Goal: Use online tool/utility: Utilize a website feature to perform a specific function

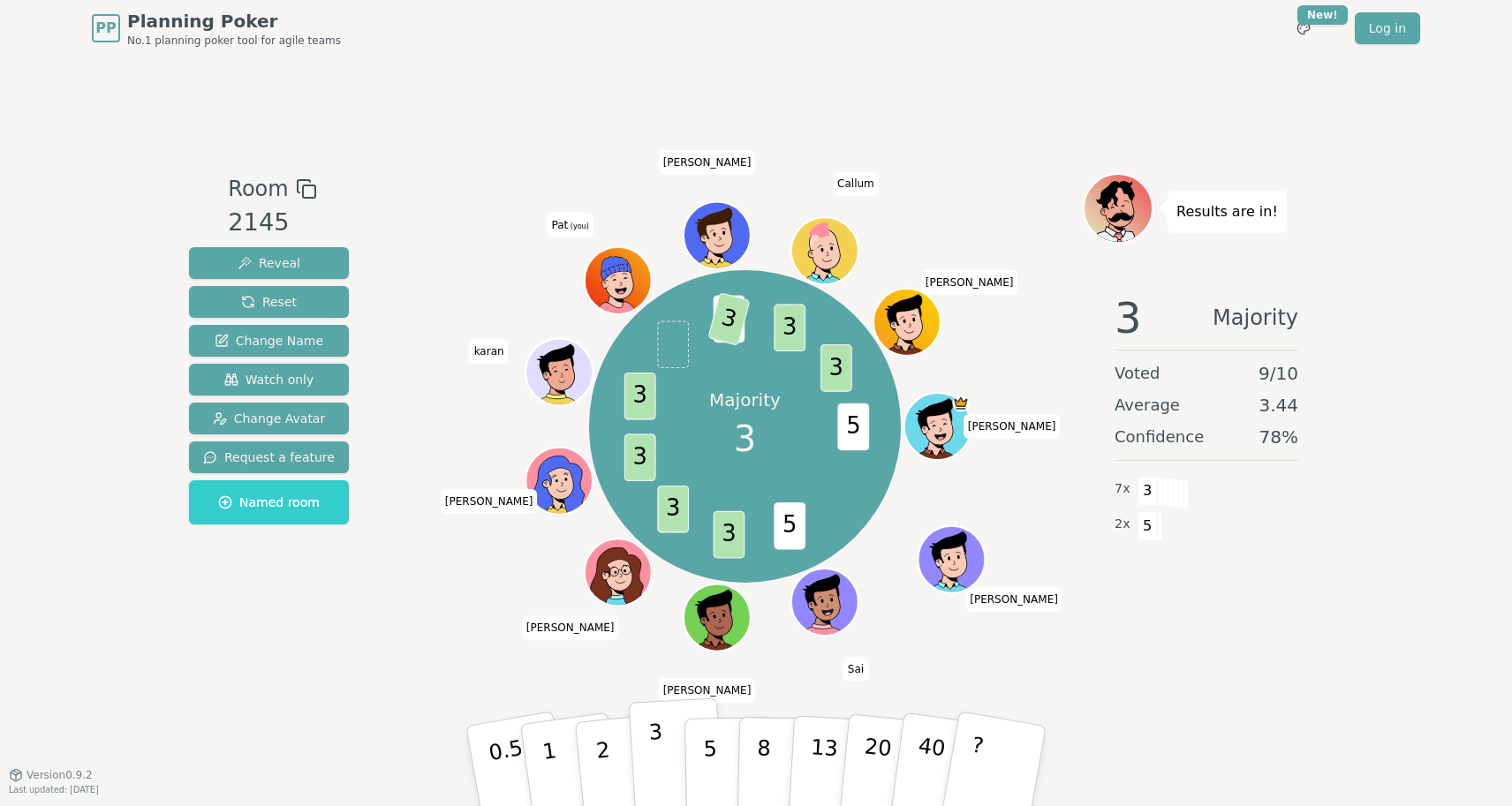
click at [667, 740] on button "3" at bounding box center [677, 766] width 96 height 137
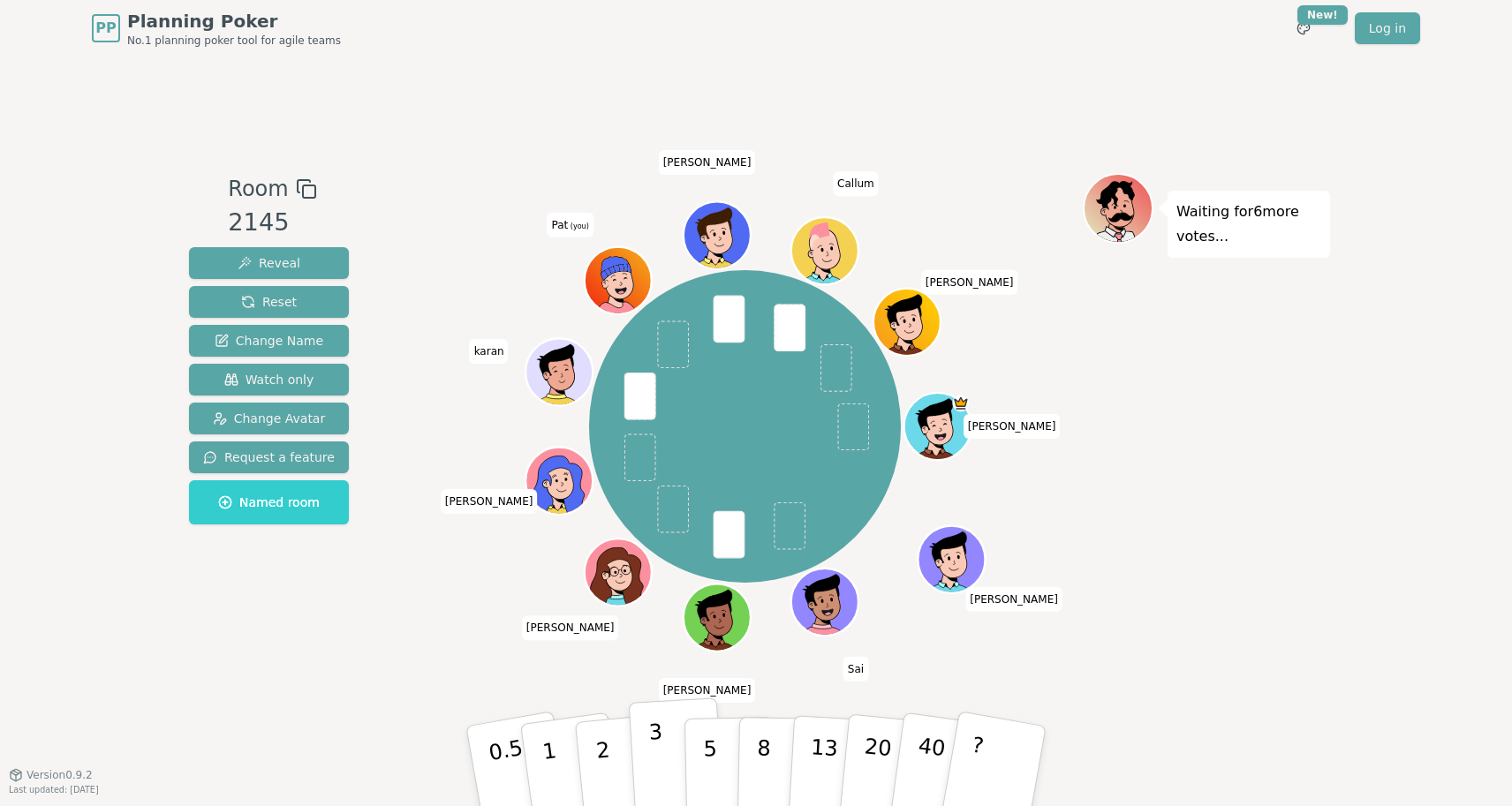
click at [645, 751] on button "3" at bounding box center [677, 766] width 96 height 137
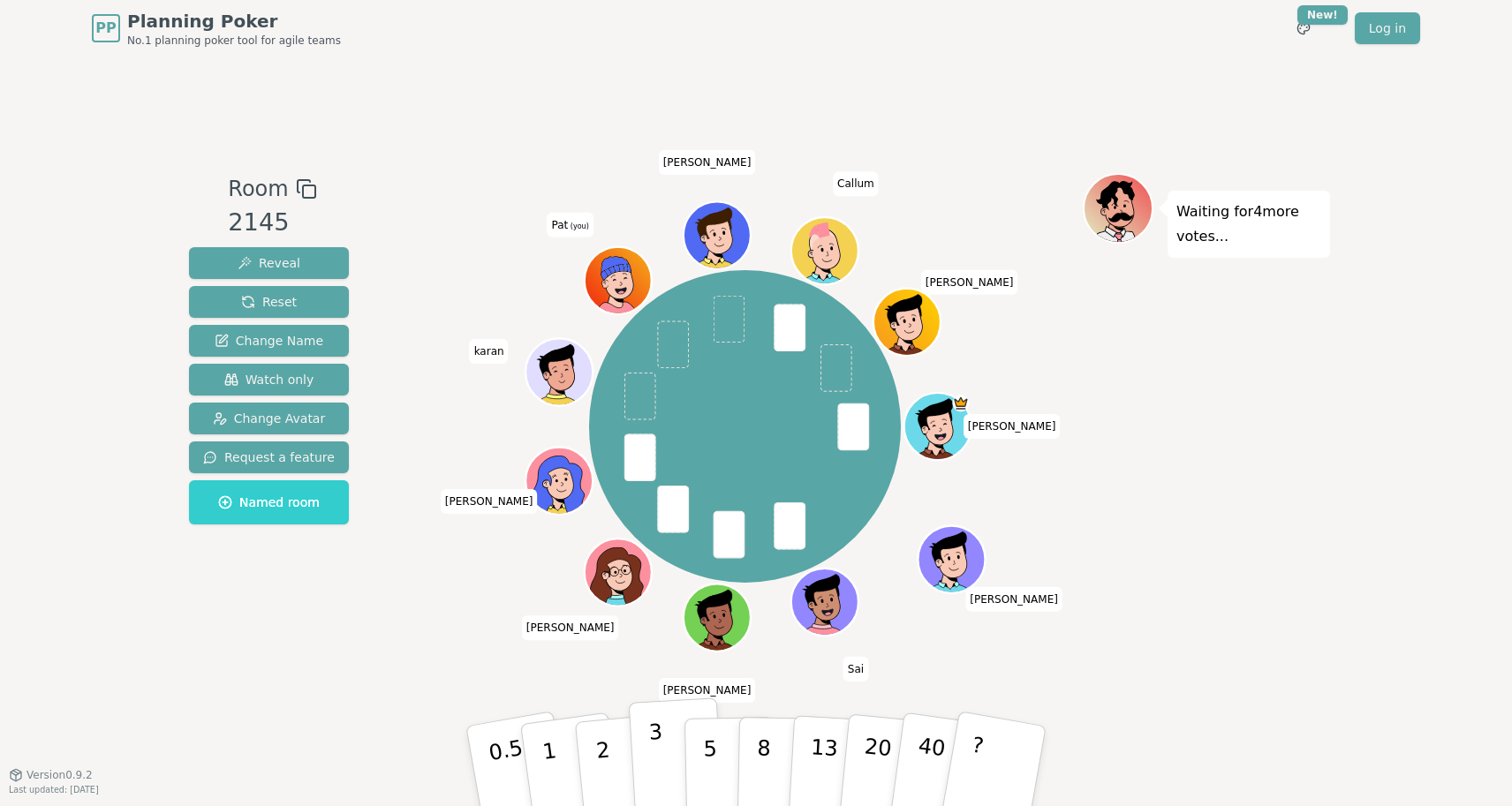
click at [654, 730] on p "3" at bounding box center [657, 767] width 20 height 96
click at [764, 732] on p "8" at bounding box center [764, 765] width 15 height 95
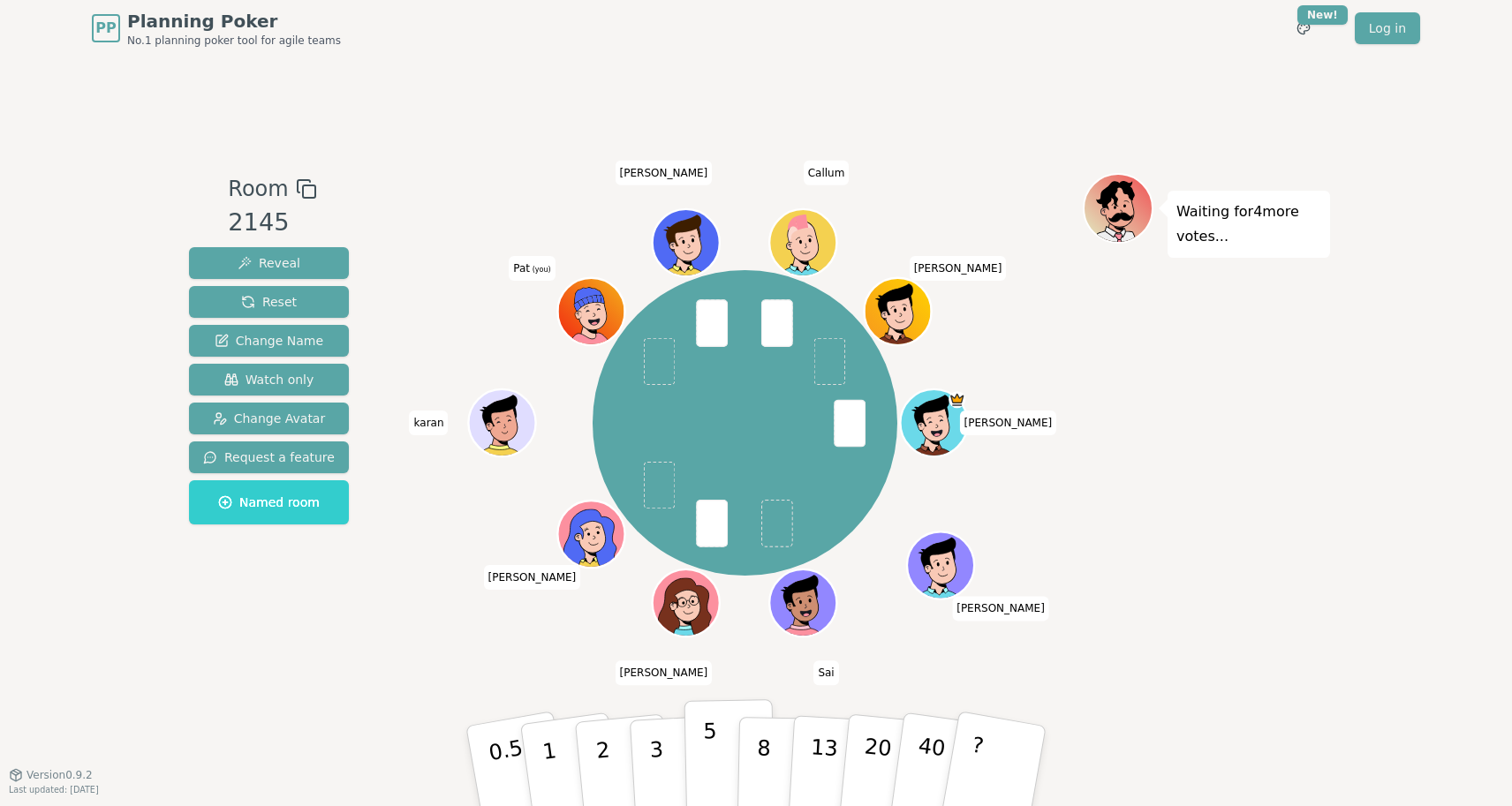
click at [721, 750] on button "5" at bounding box center [730, 766] width 91 height 134
click at [652, 738] on p "3" at bounding box center [657, 767] width 20 height 96
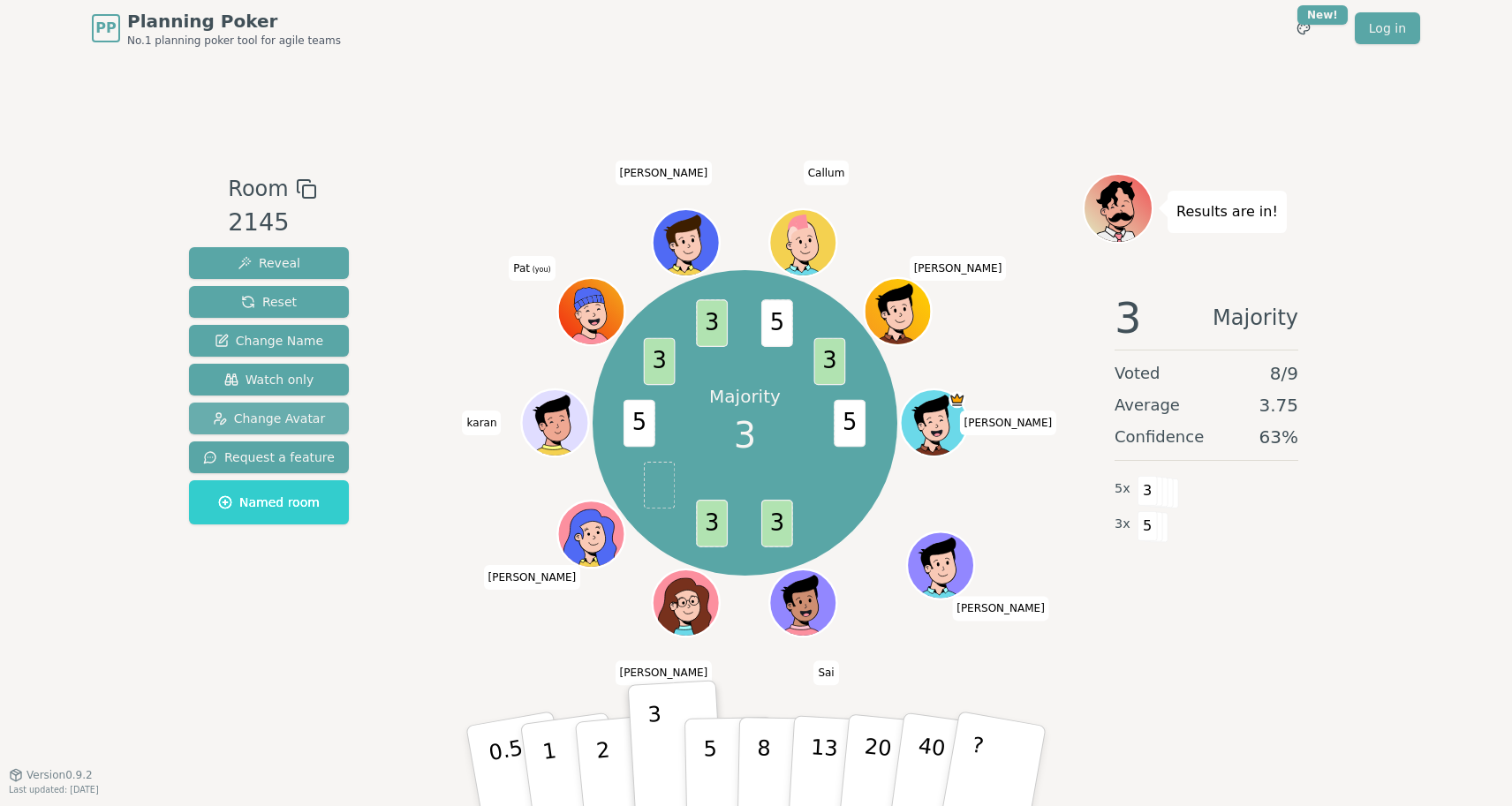
click at [283, 418] on span "Change Avatar" at bounding box center [269, 419] width 113 height 18
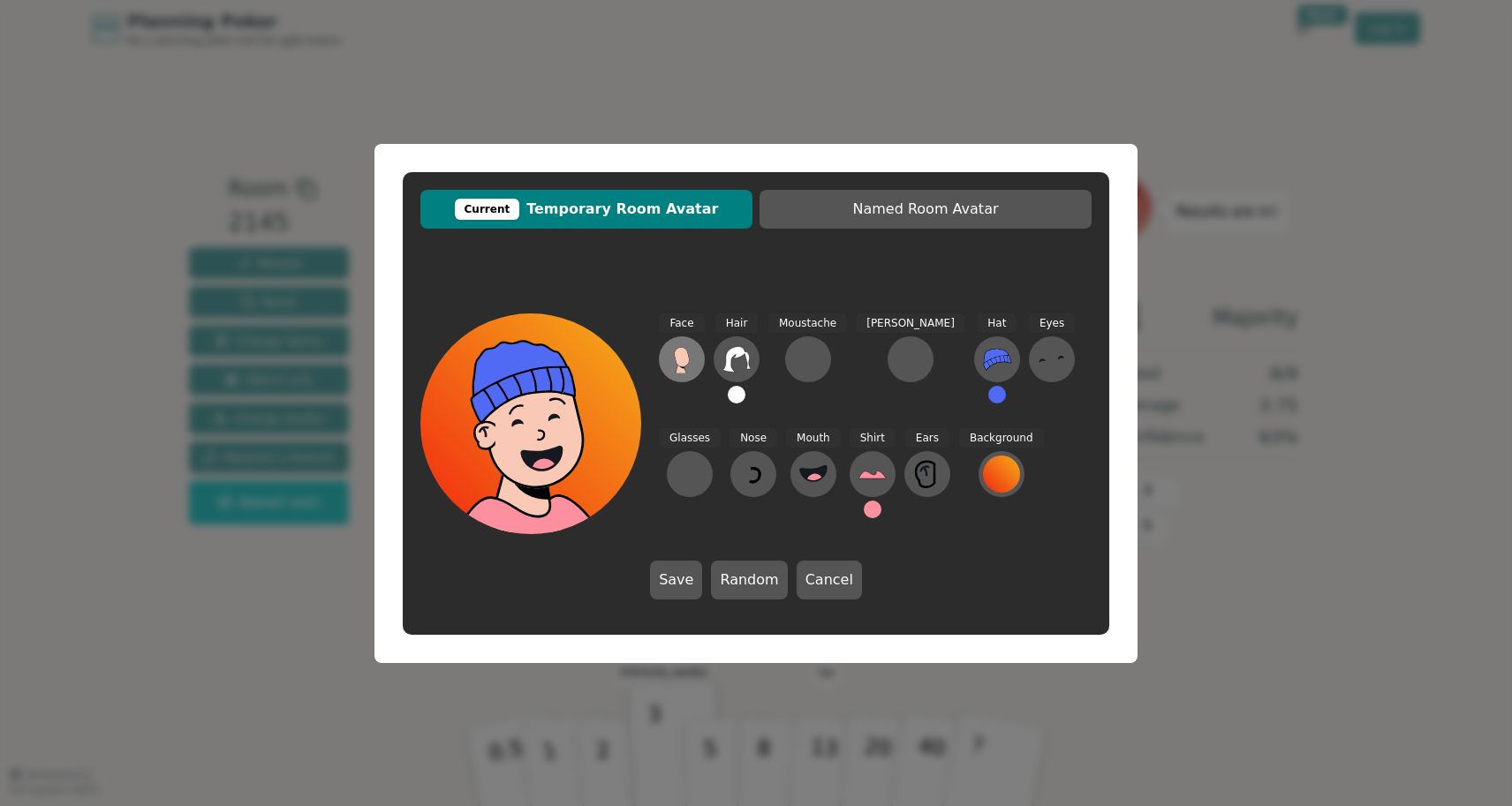
click at [679, 363] on icon at bounding box center [682, 356] width 15 height 20
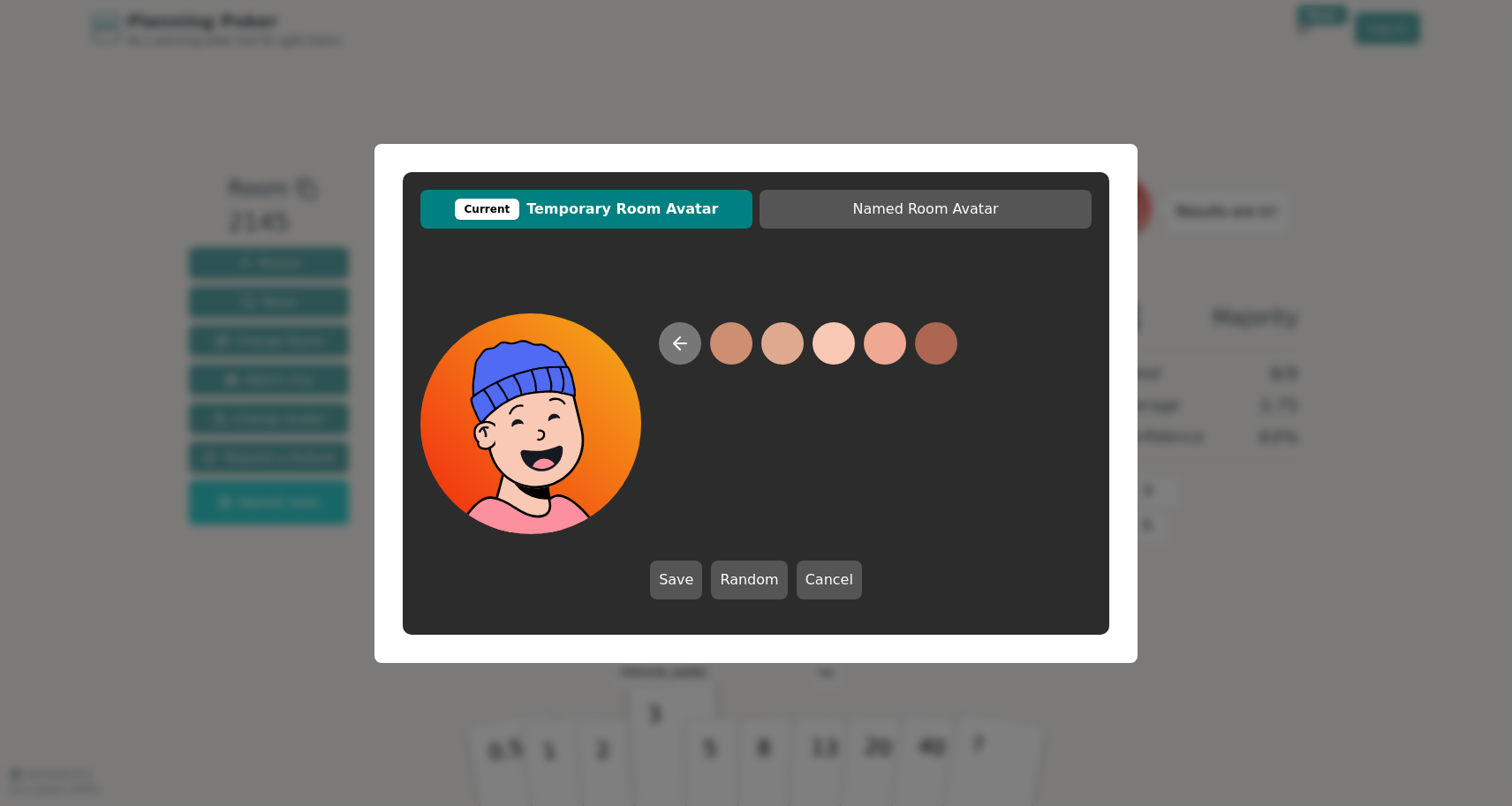
click at [681, 346] on icon at bounding box center [680, 343] width 22 height 22
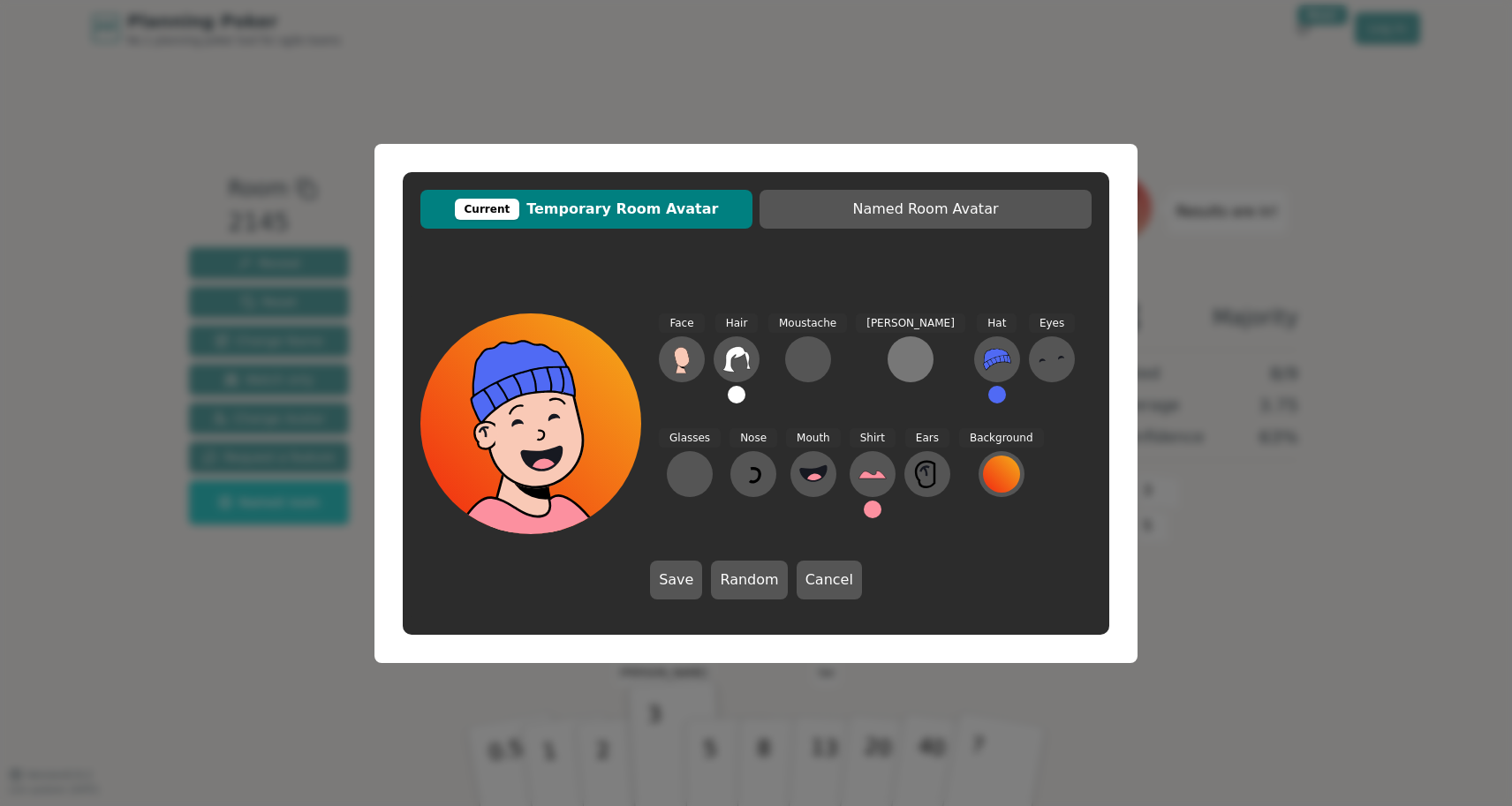
click at [896, 351] on div at bounding box center [910, 359] width 28 height 28
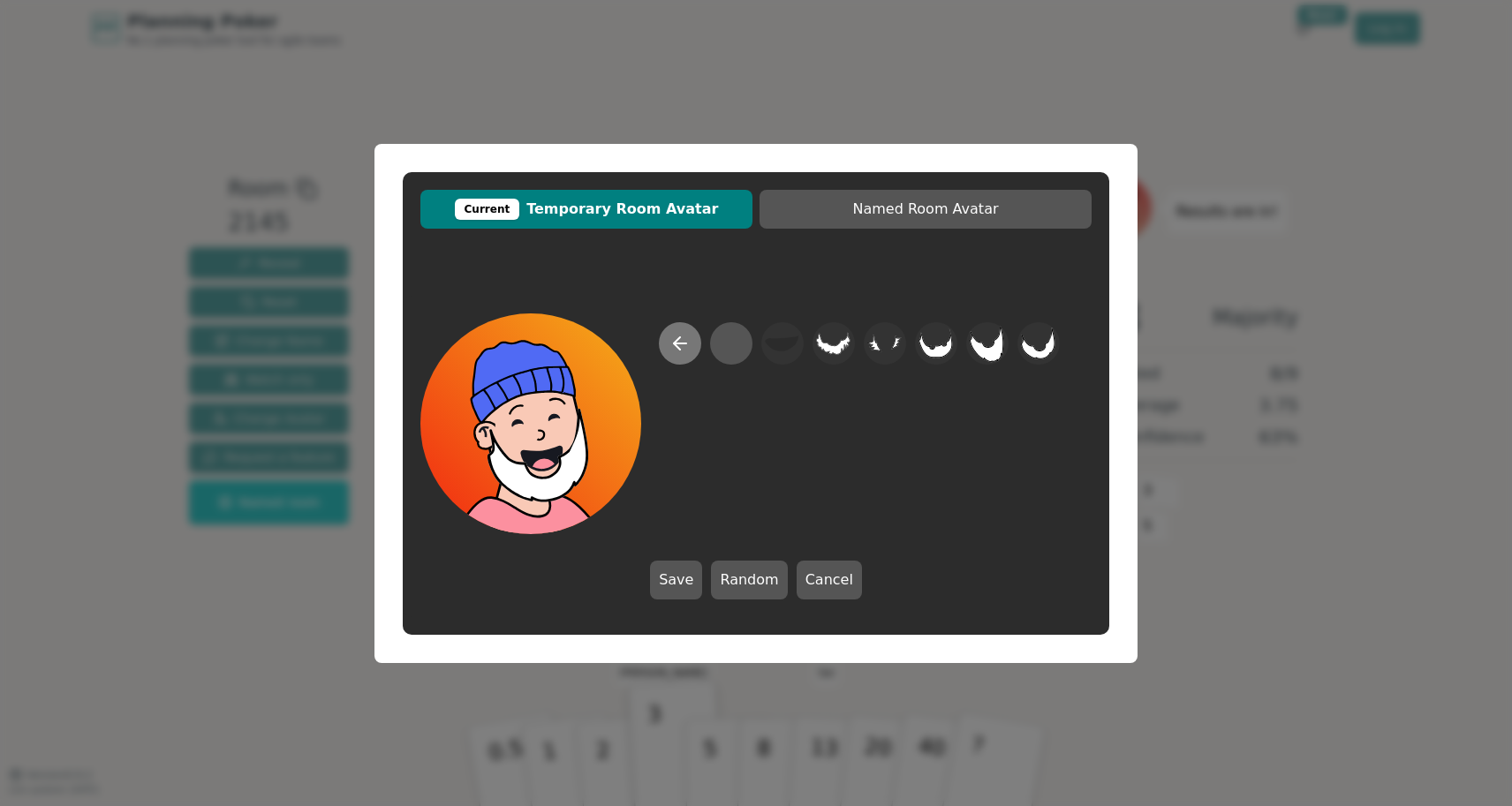
click at [676, 343] on icon at bounding box center [680, 343] width 22 height 22
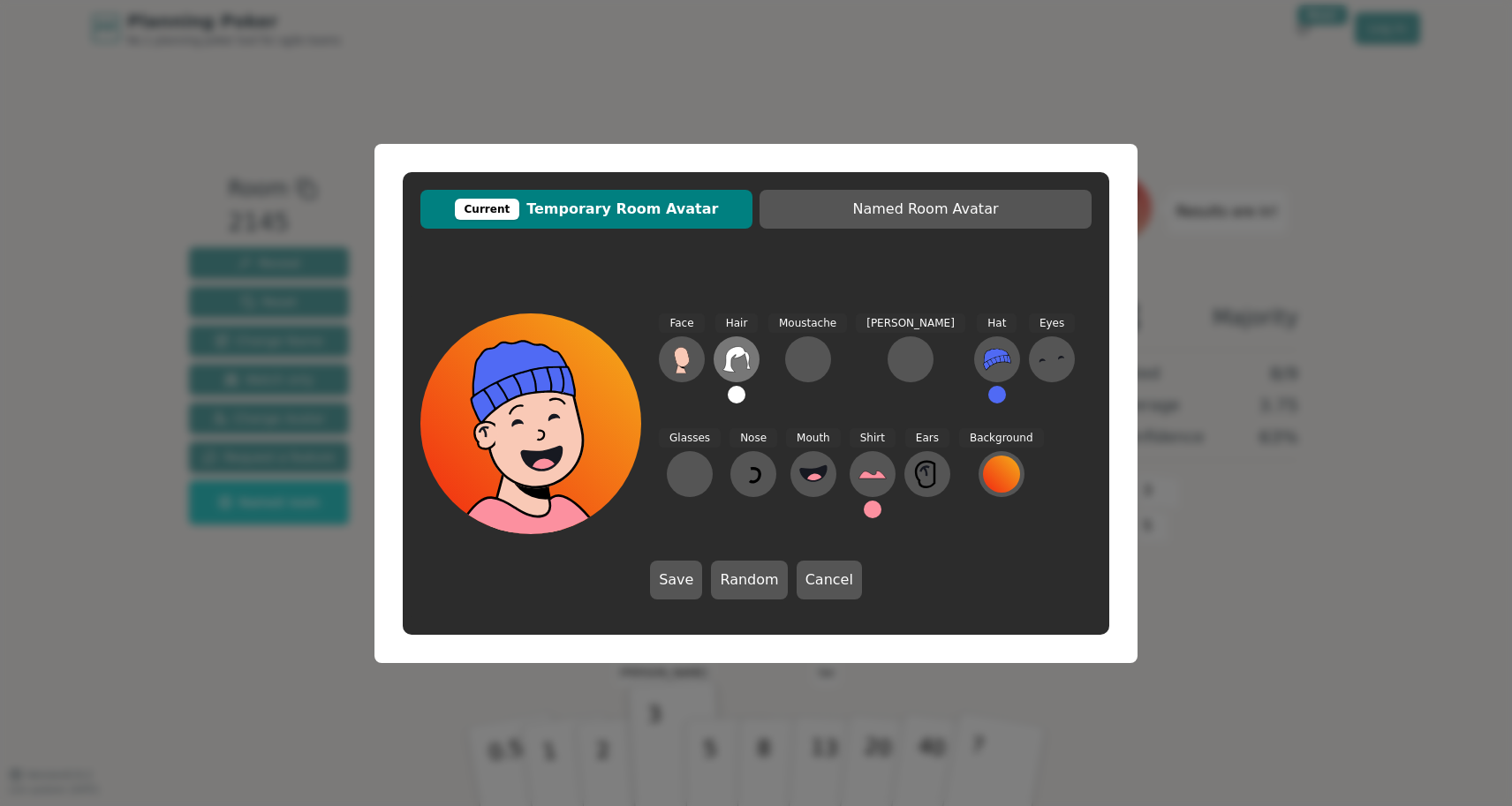
click at [732, 370] on icon at bounding box center [735, 359] width 27 height 25
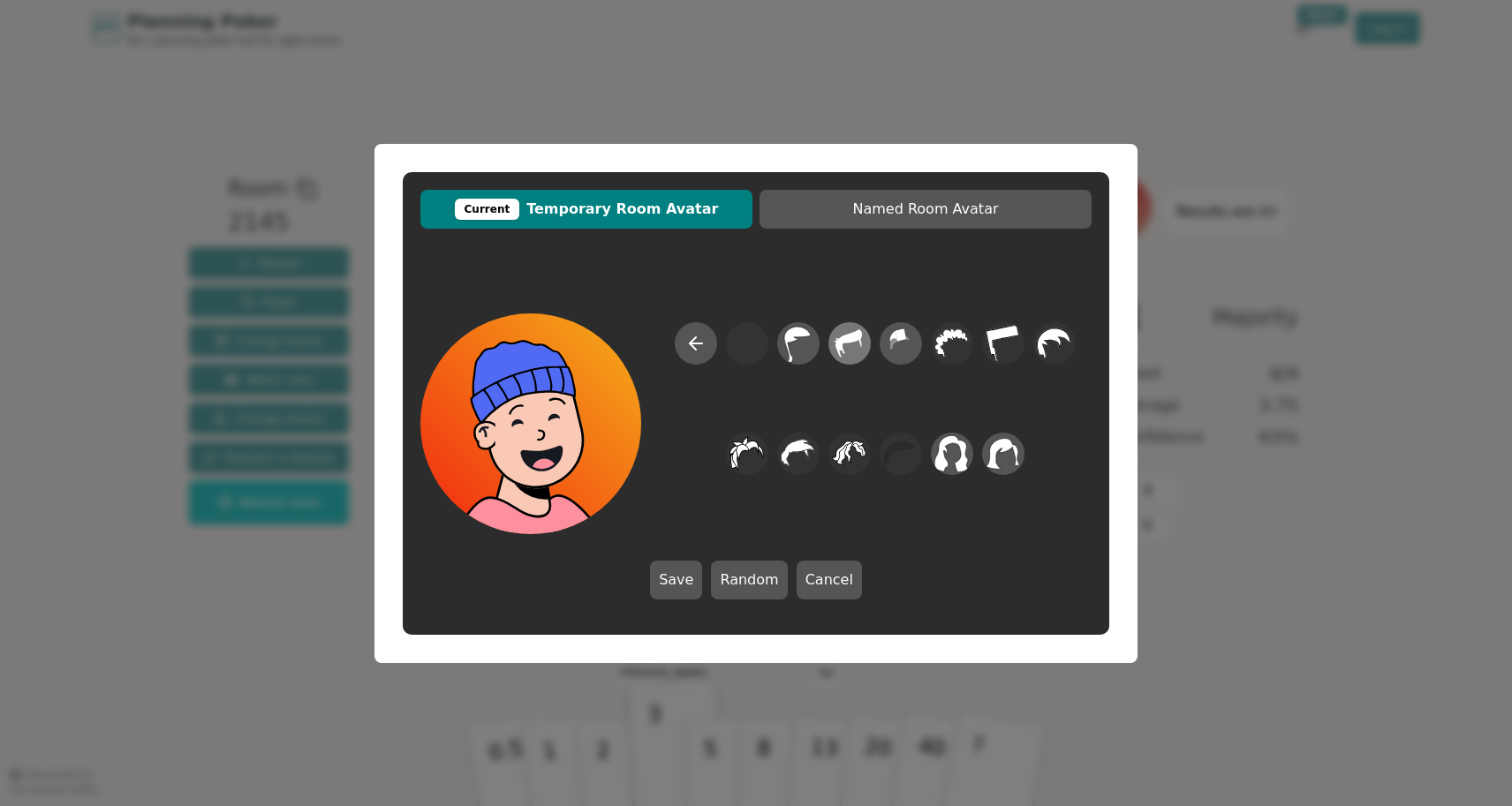
click at [851, 347] on icon at bounding box center [849, 343] width 35 height 40
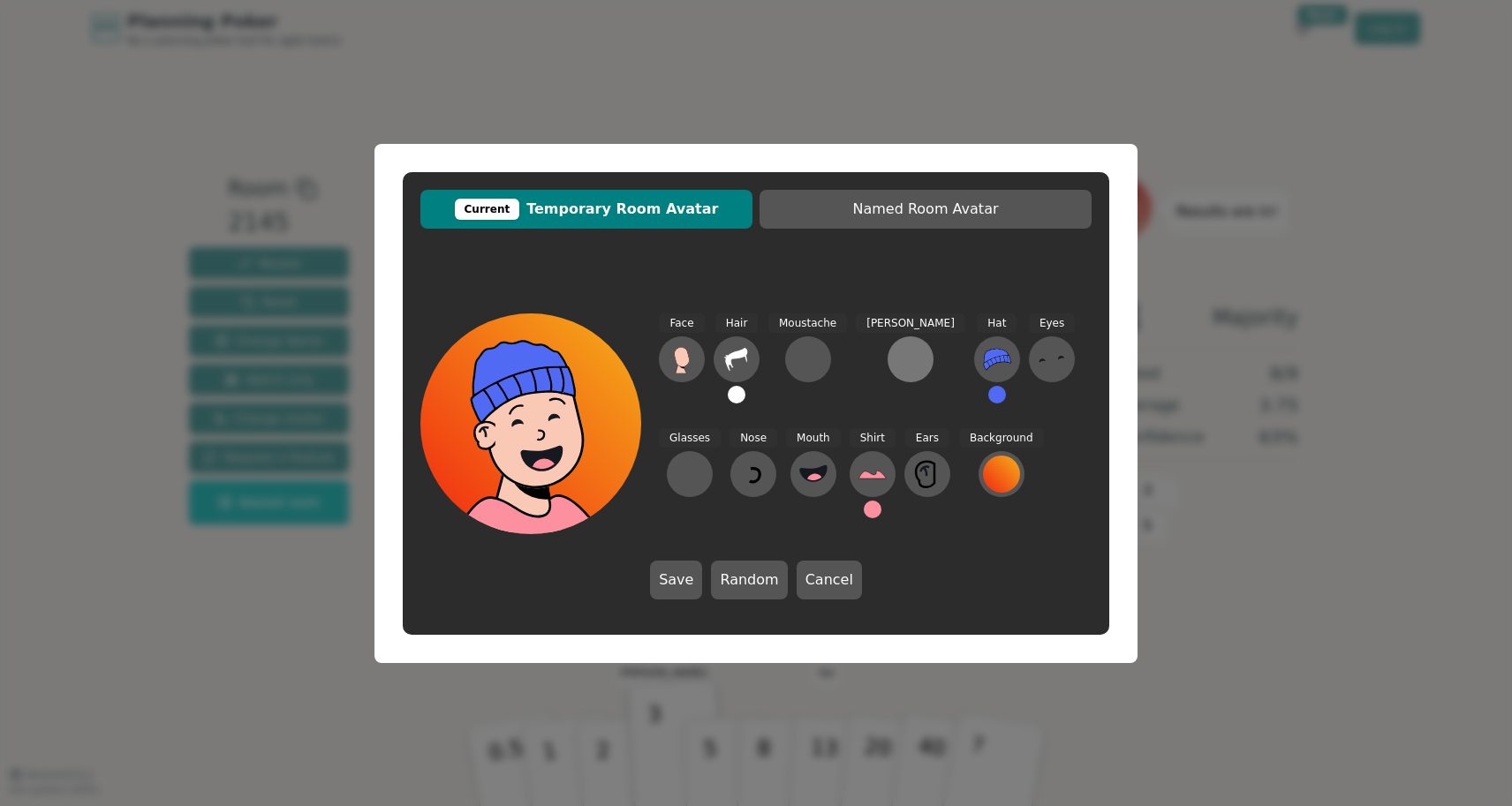
click at [896, 356] on div at bounding box center [910, 359] width 28 height 28
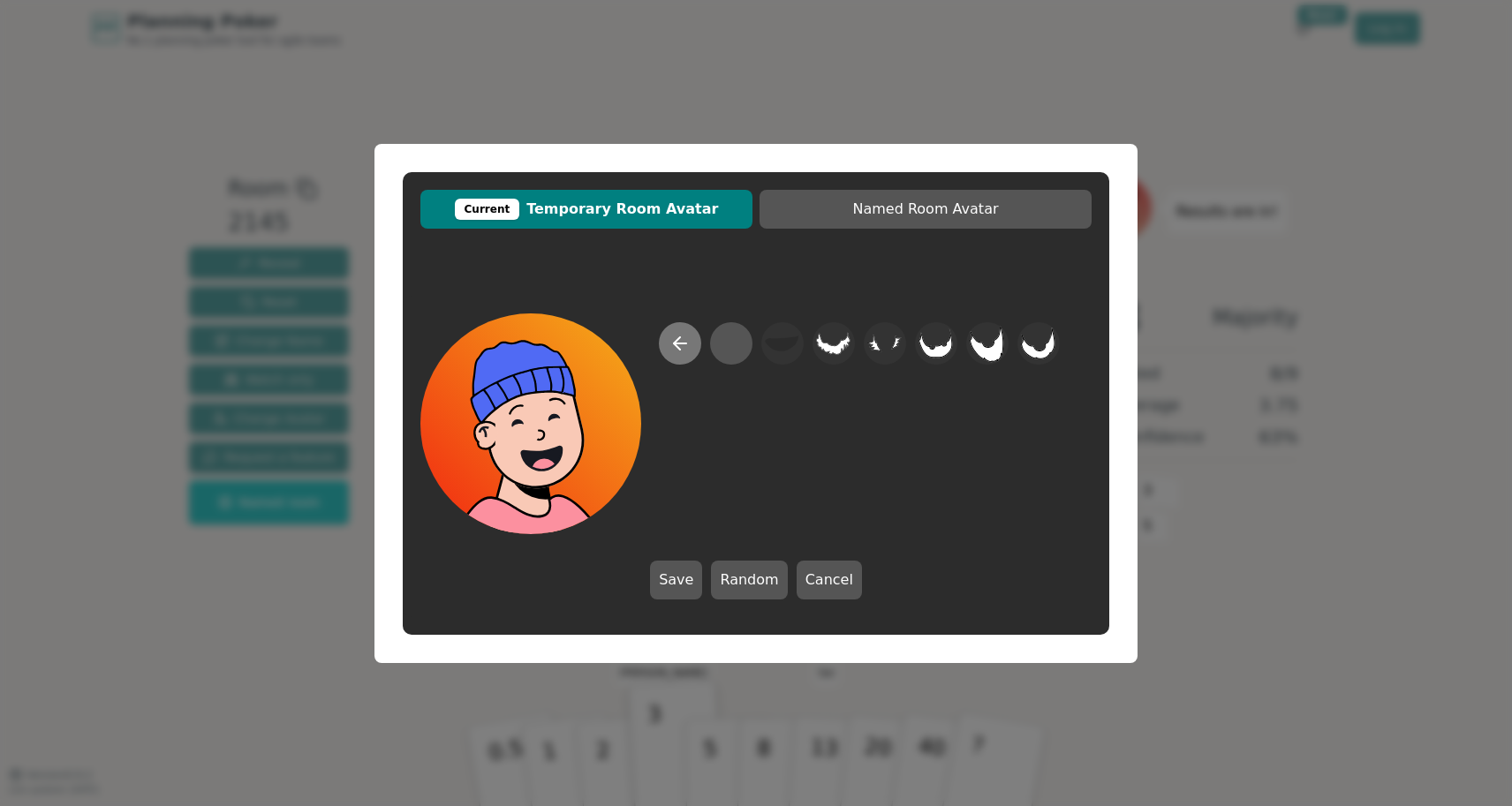
click at [675, 343] on icon at bounding box center [677, 343] width 7 height 12
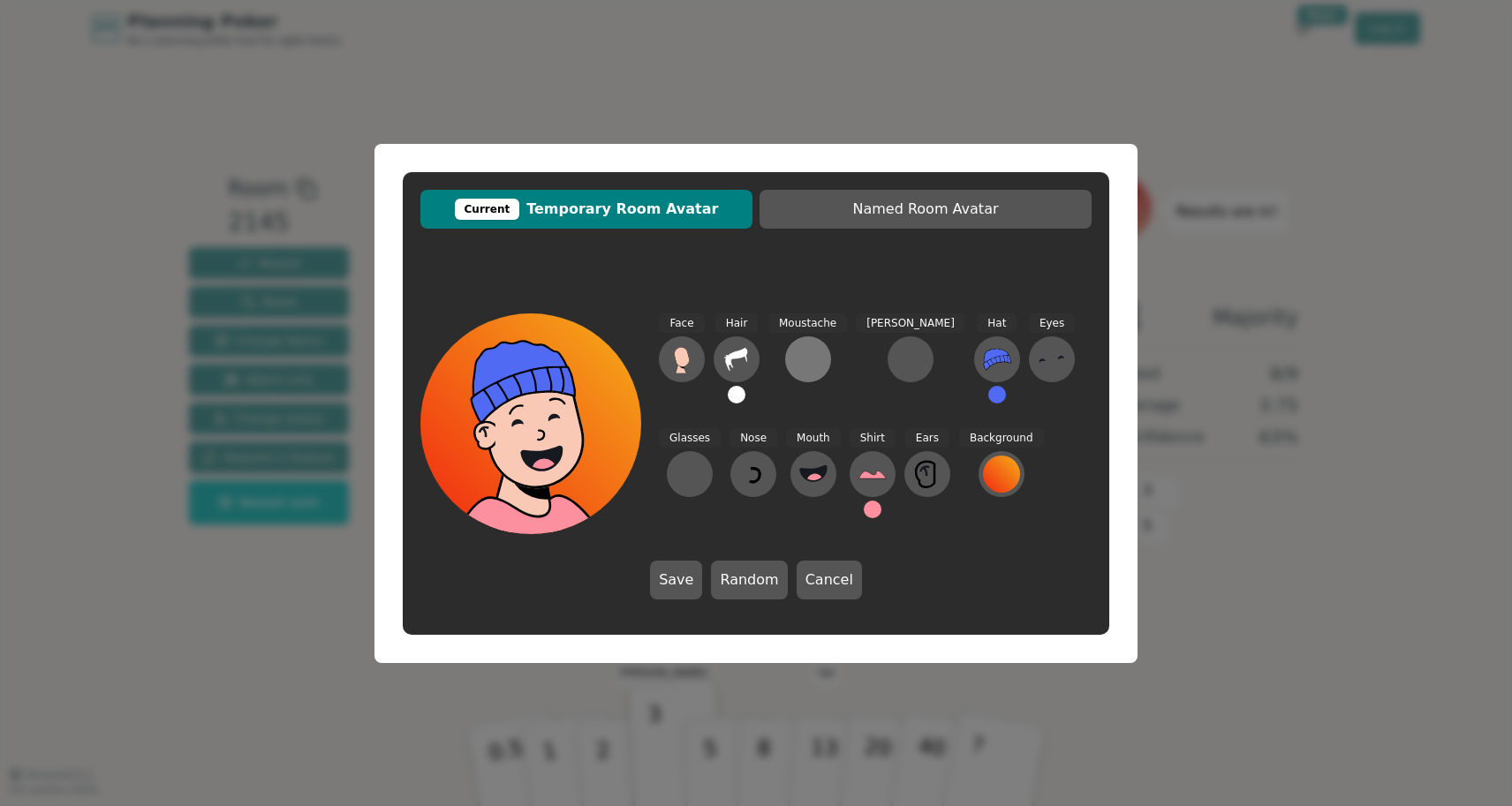
click at [800, 358] on div at bounding box center [808, 359] width 28 height 28
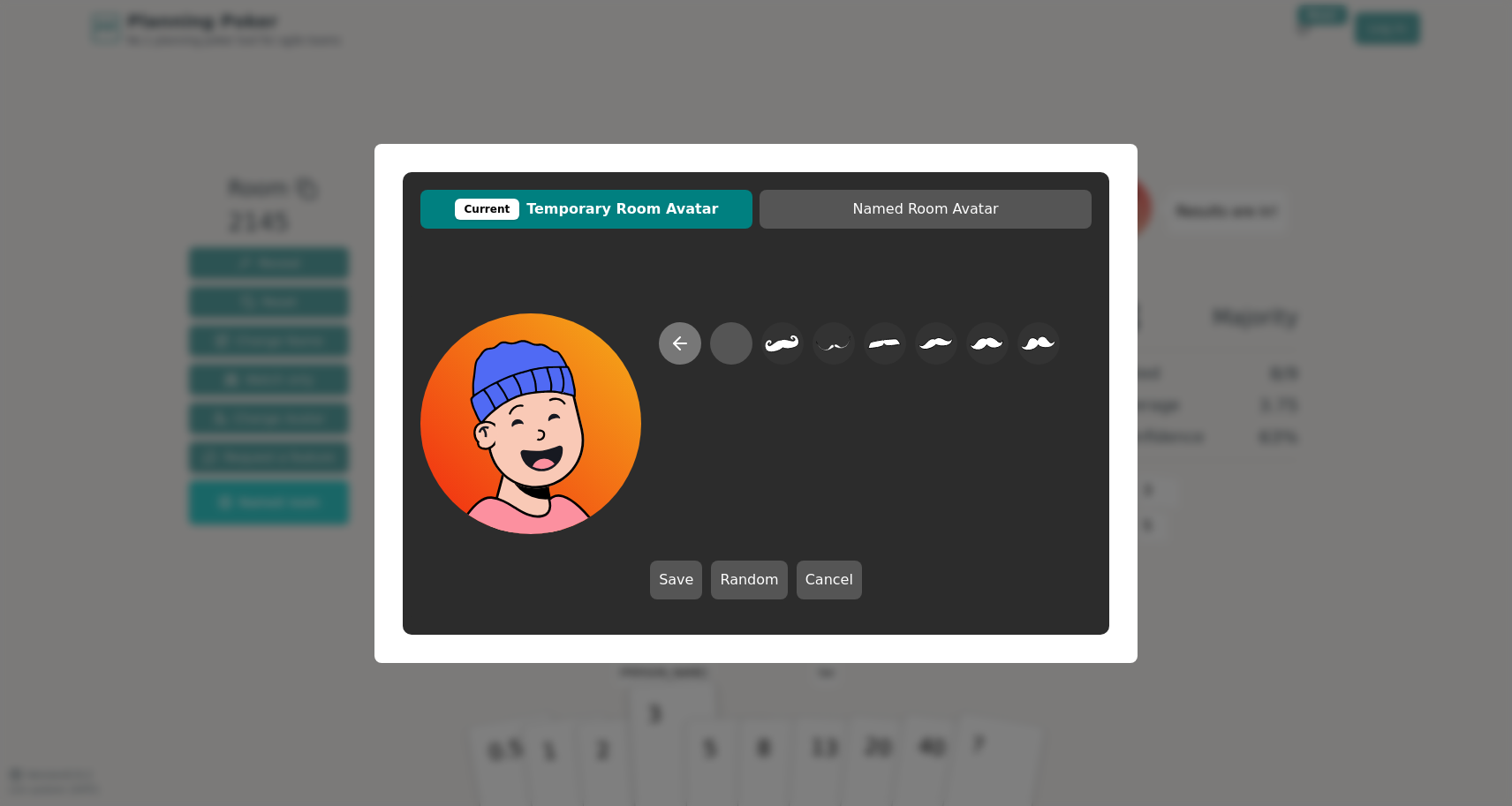
click at [691, 343] on button at bounding box center [680, 343] width 42 height 42
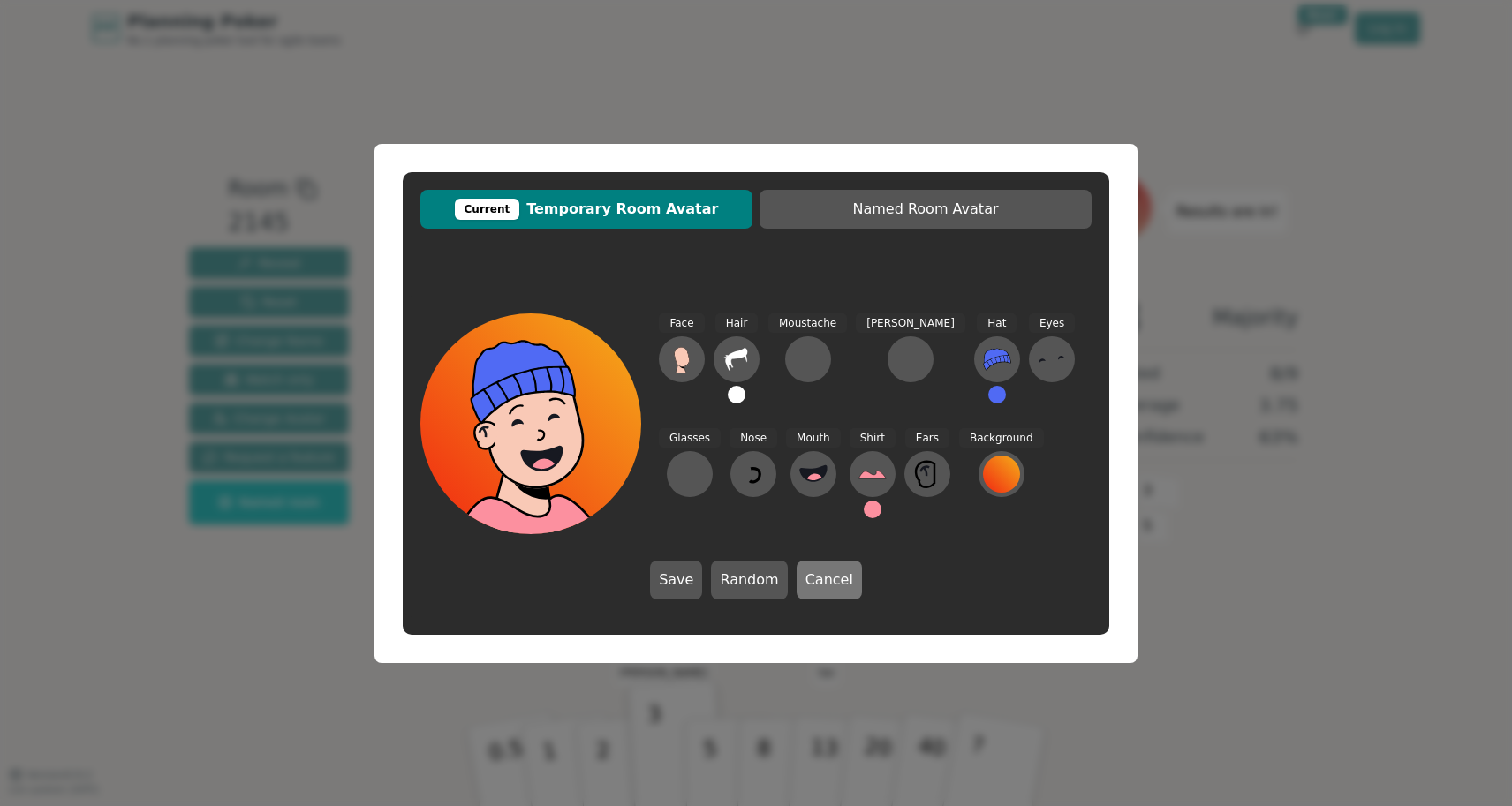
click at [826, 573] on button "Cancel" at bounding box center [828, 579] width 65 height 39
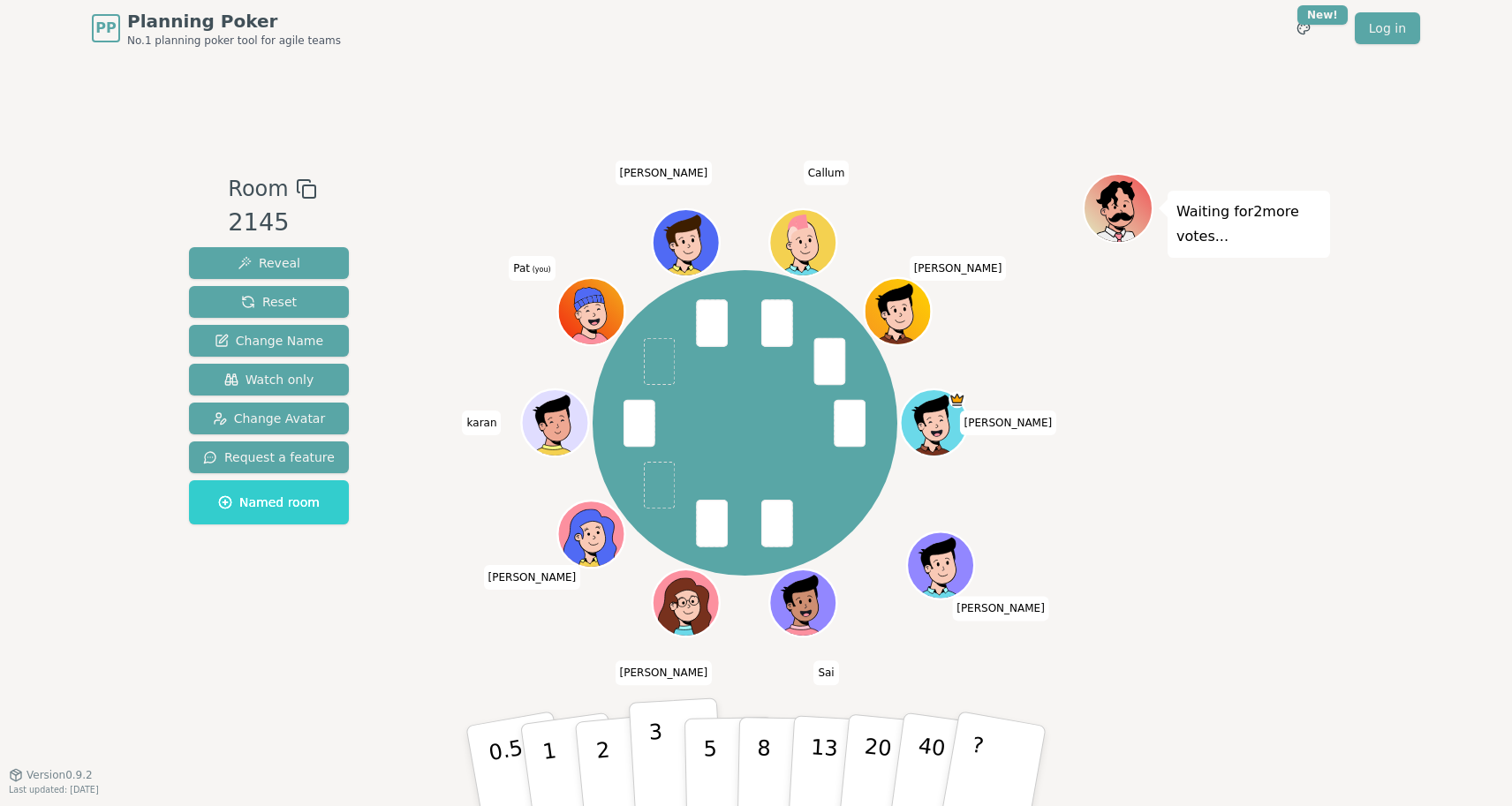
click at [646, 750] on button "3" at bounding box center [677, 766] width 96 height 137
